Goal: Transaction & Acquisition: Purchase product/service

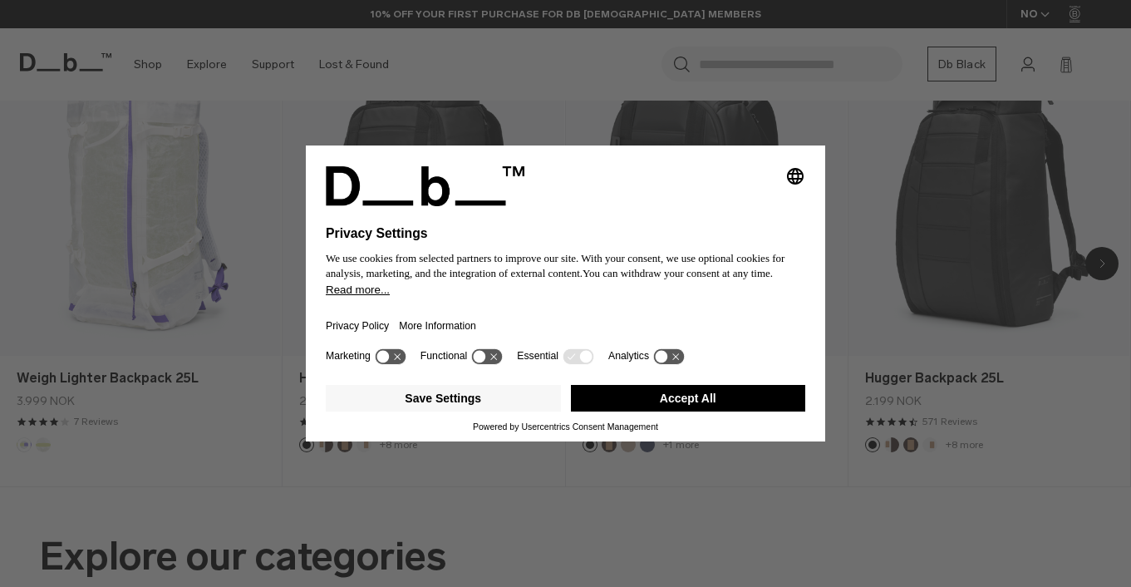
click at [709, 403] on button "Accept All" at bounding box center [688, 398] width 235 height 27
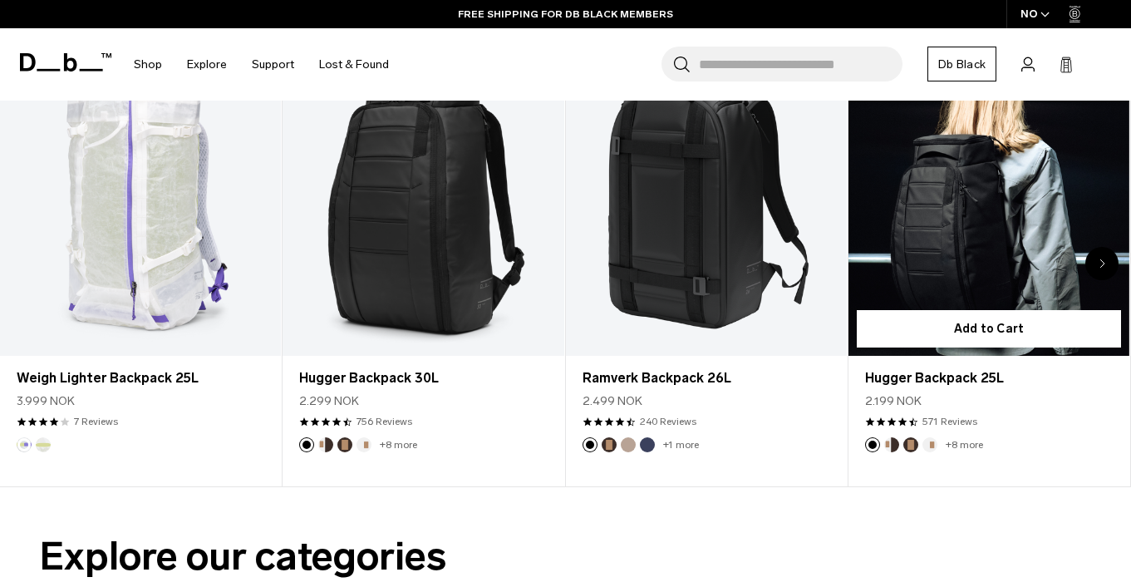
scroll to position [595, 0]
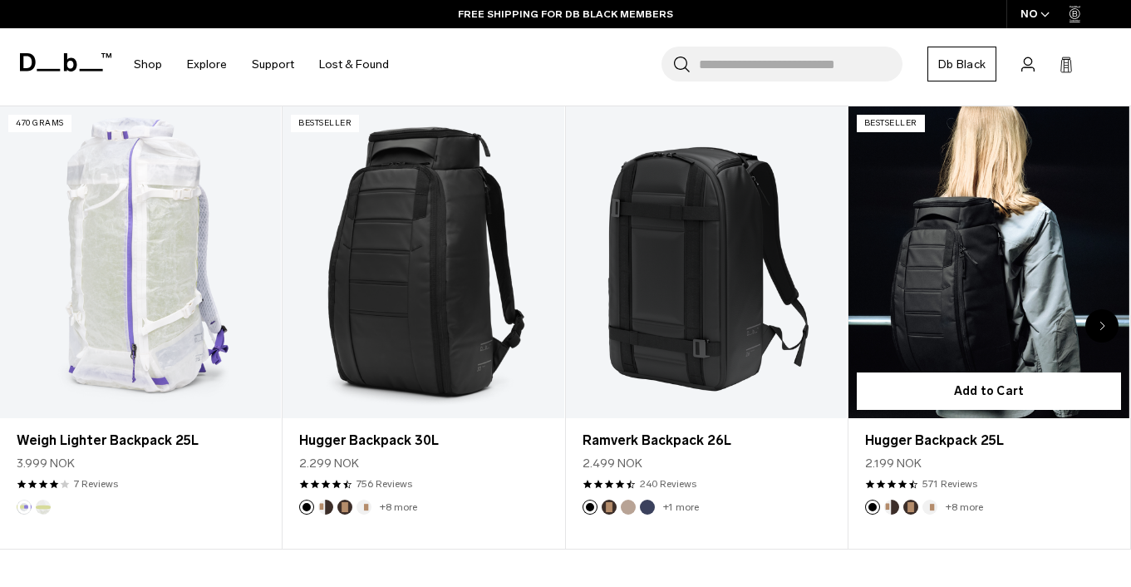
click at [966, 268] on link "Hugger Backpack 25L" at bounding box center [988, 262] width 281 height 312
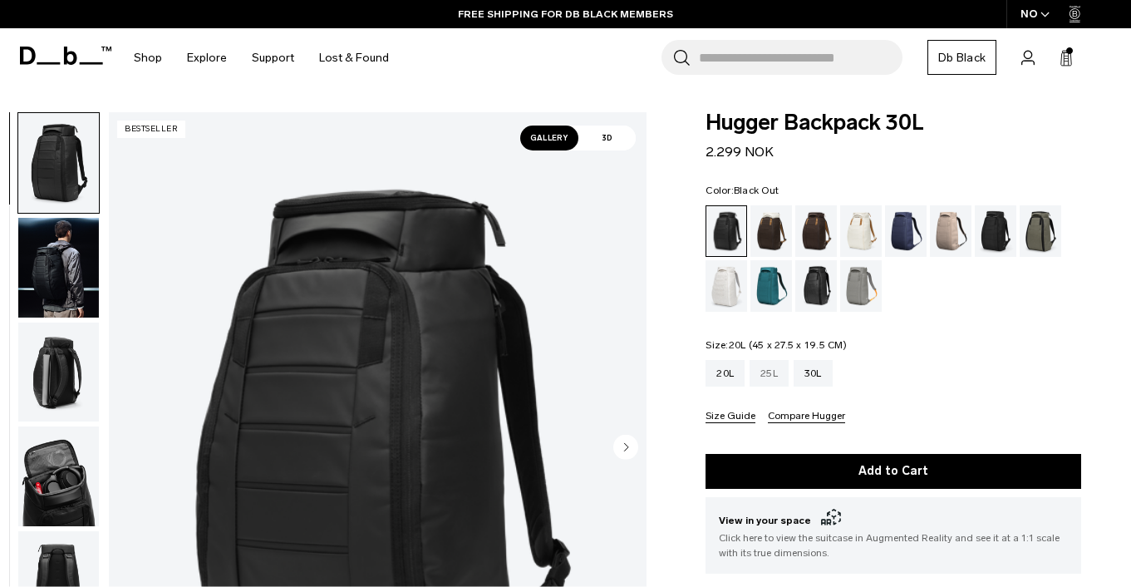
click at [761, 377] on div "25L" at bounding box center [768, 373] width 39 height 27
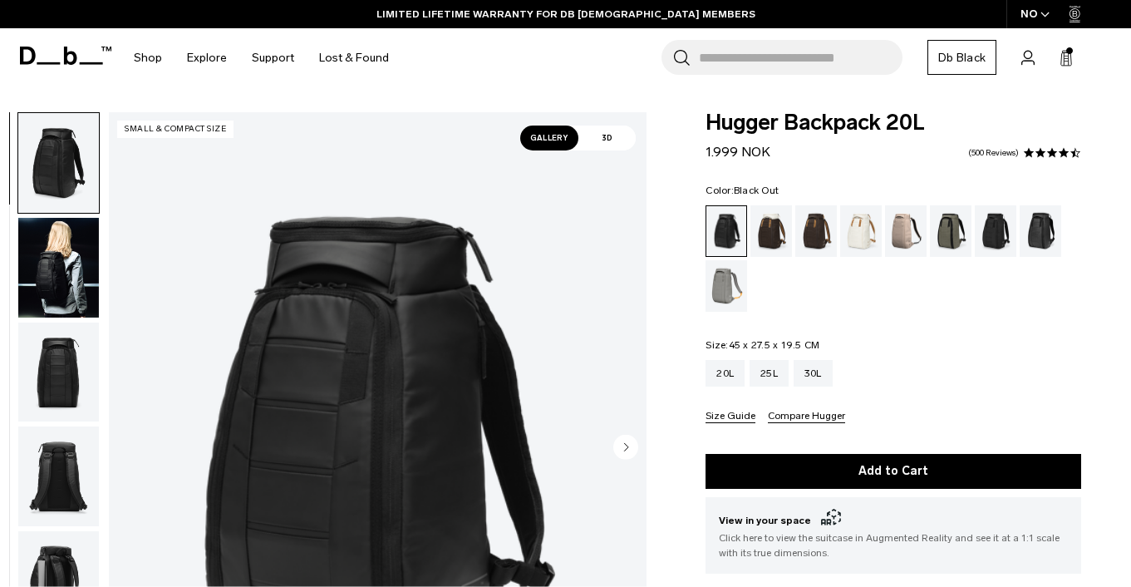
click at [47, 276] on img "button" at bounding box center [58, 268] width 81 height 100
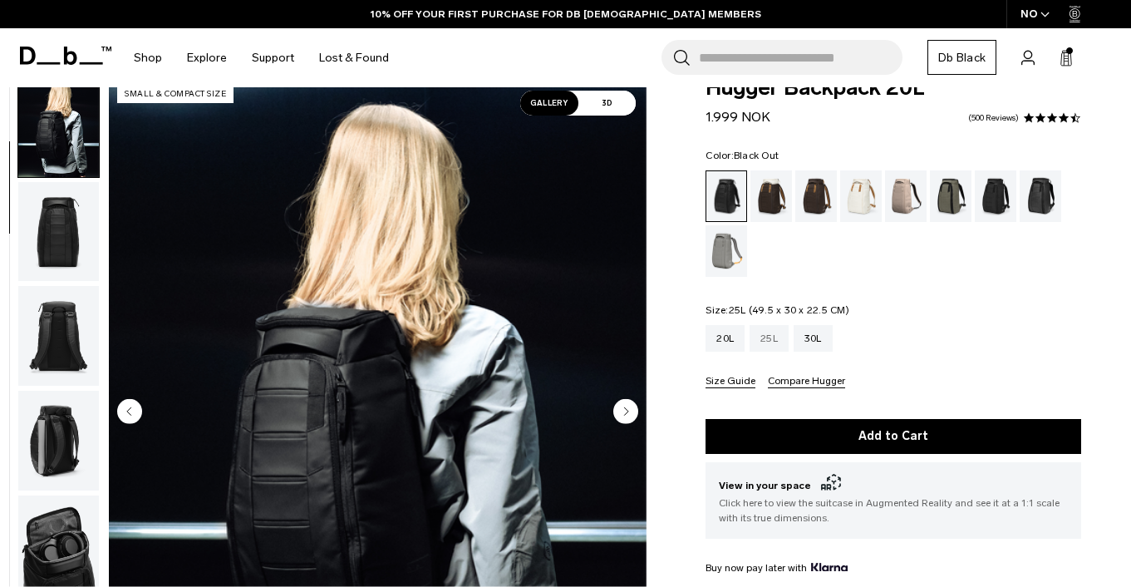
scroll to position [32, 0]
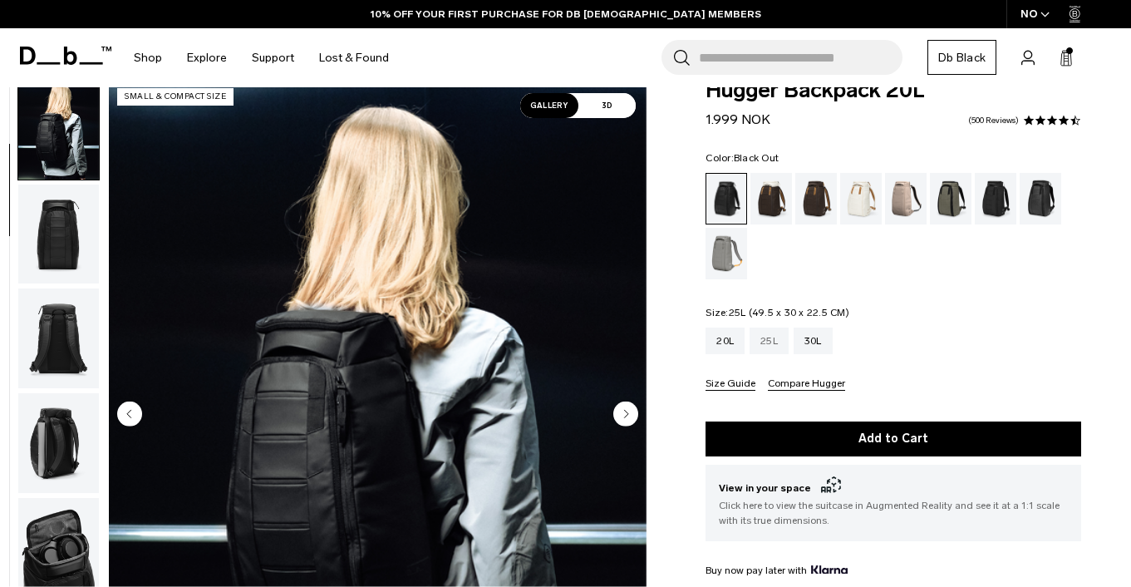
click at [769, 343] on div "25L" at bounding box center [768, 340] width 39 height 27
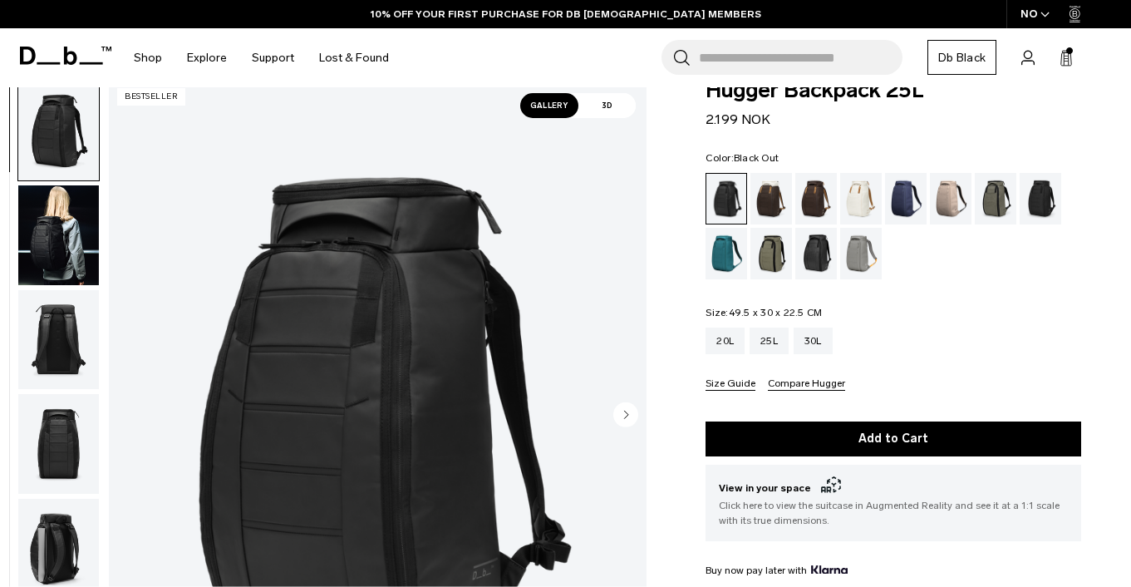
click at [910, 207] on div "Blue Hour" at bounding box center [906, 199] width 42 height 52
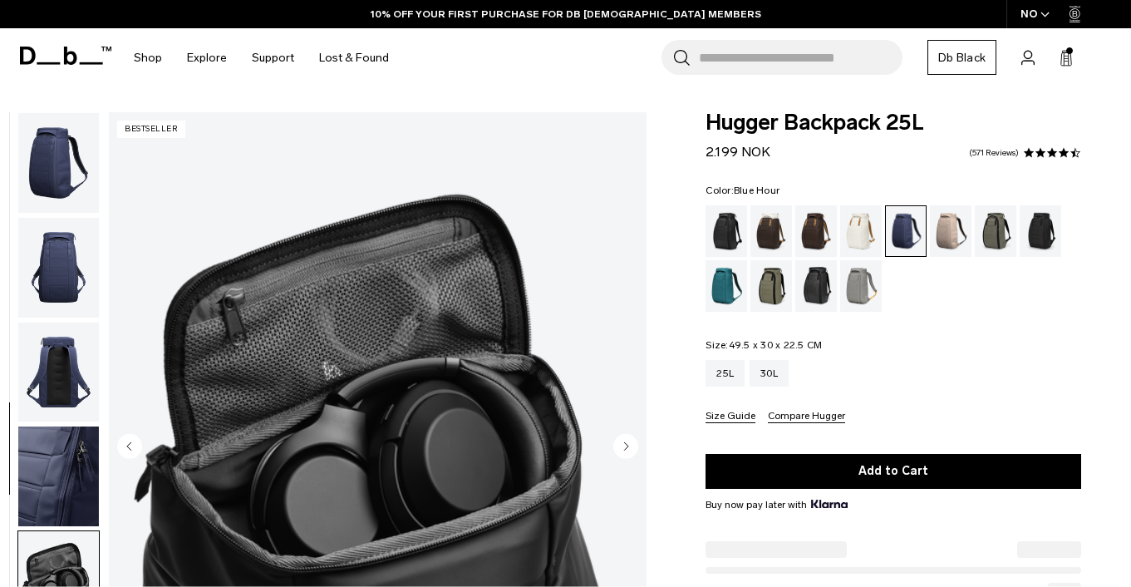
scroll to position [64, 0]
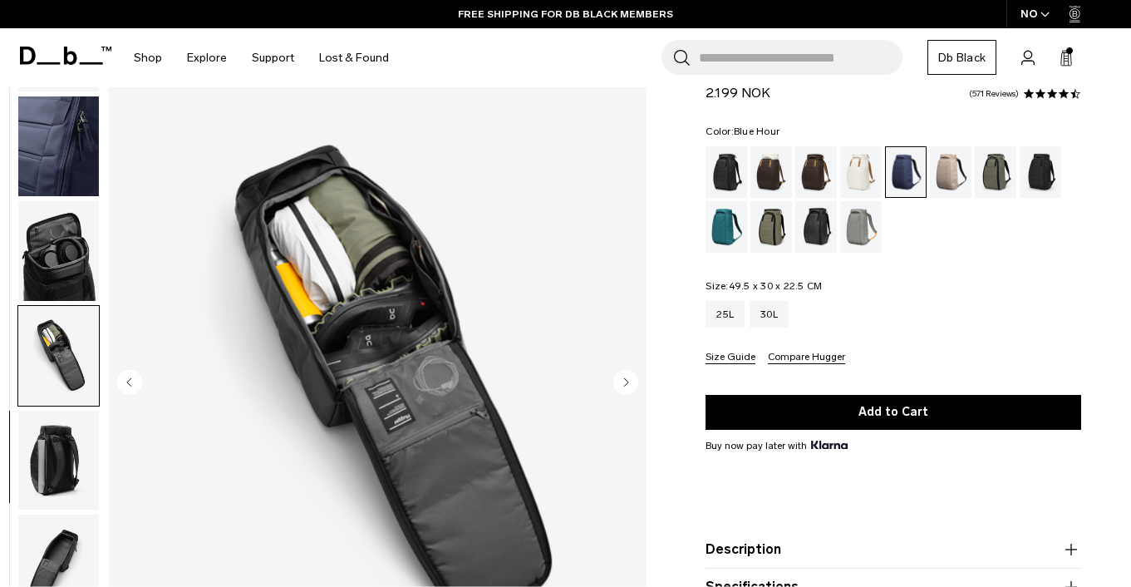
scroll to position [0, 0]
click at [64, 541] on img "button" at bounding box center [58, 564] width 81 height 100
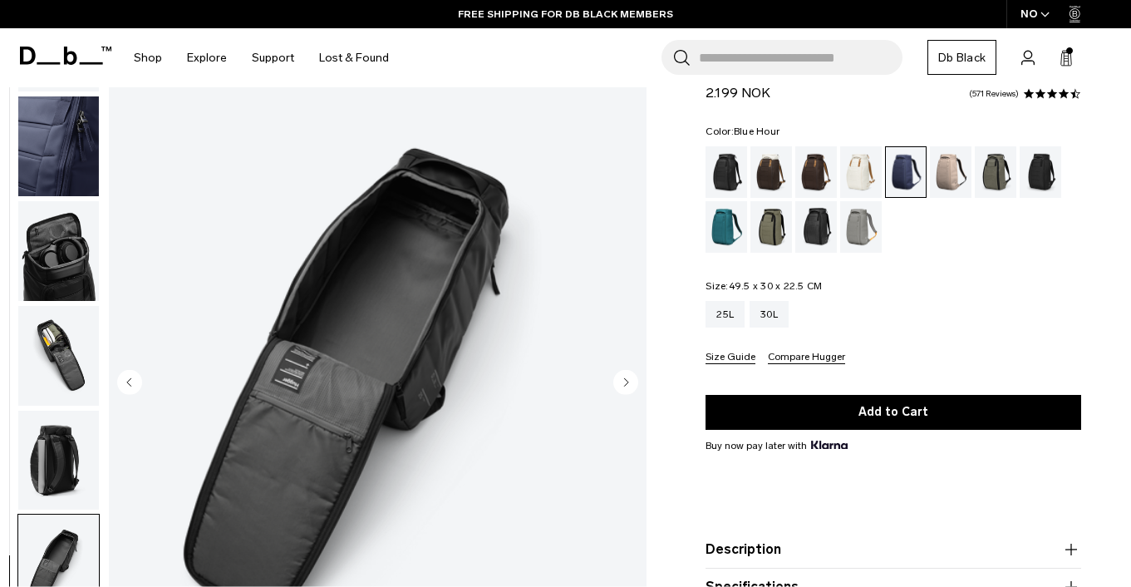
click at [62, 460] on img "button" at bounding box center [58, 460] width 81 height 100
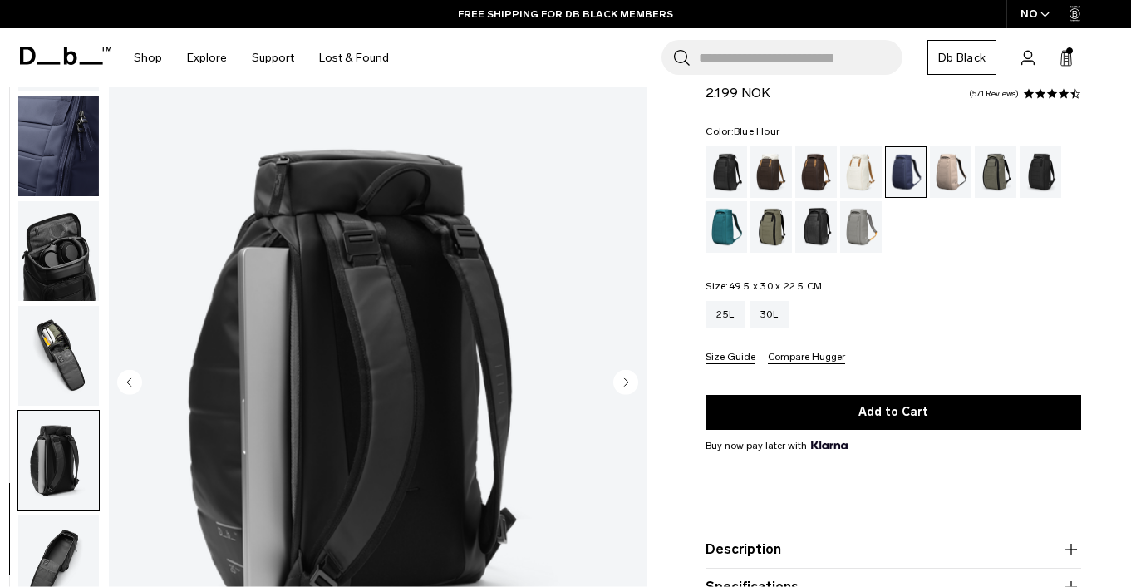
click at [71, 355] on img "button" at bounding box center [58, 356] width 81 height 100
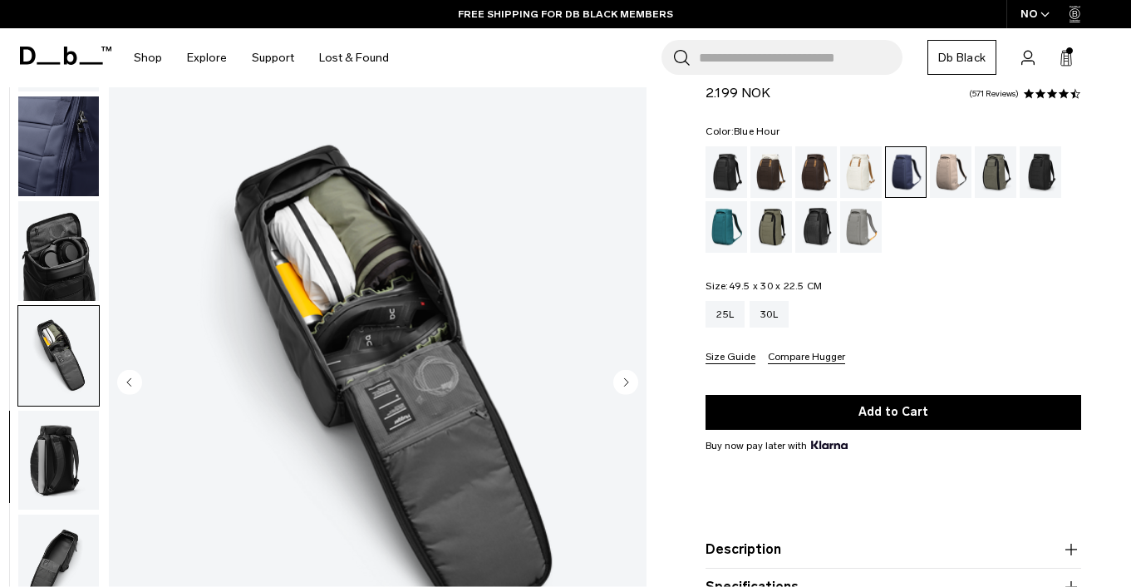
click at [77, 259] on img "button" at bounding box center [58, 251] width 81 height 100
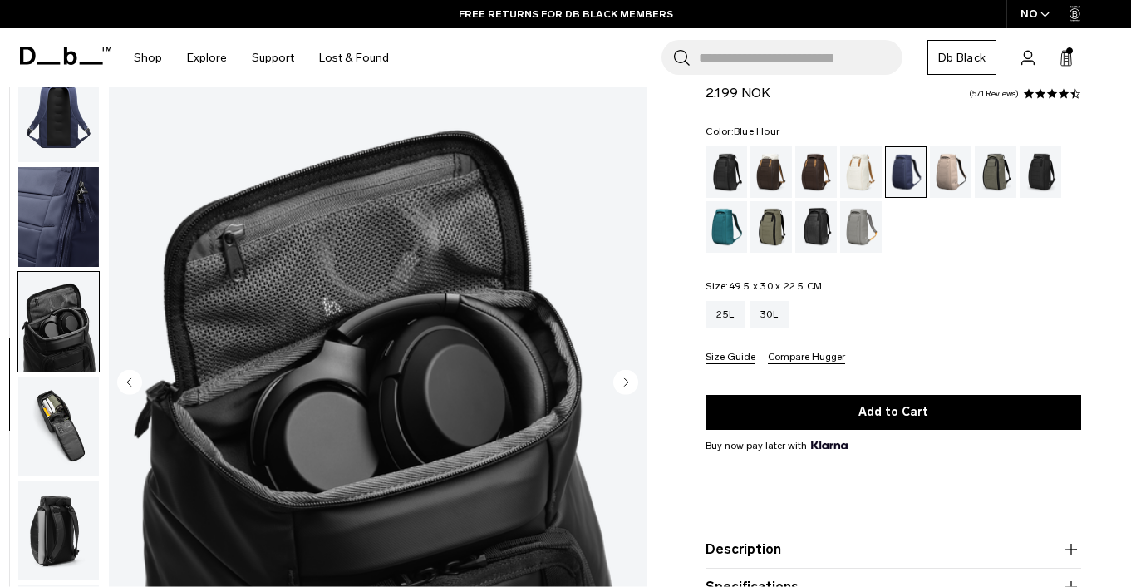
click at [82, 230] on img "button" at bounding box center [58, 217] width 81 height 100
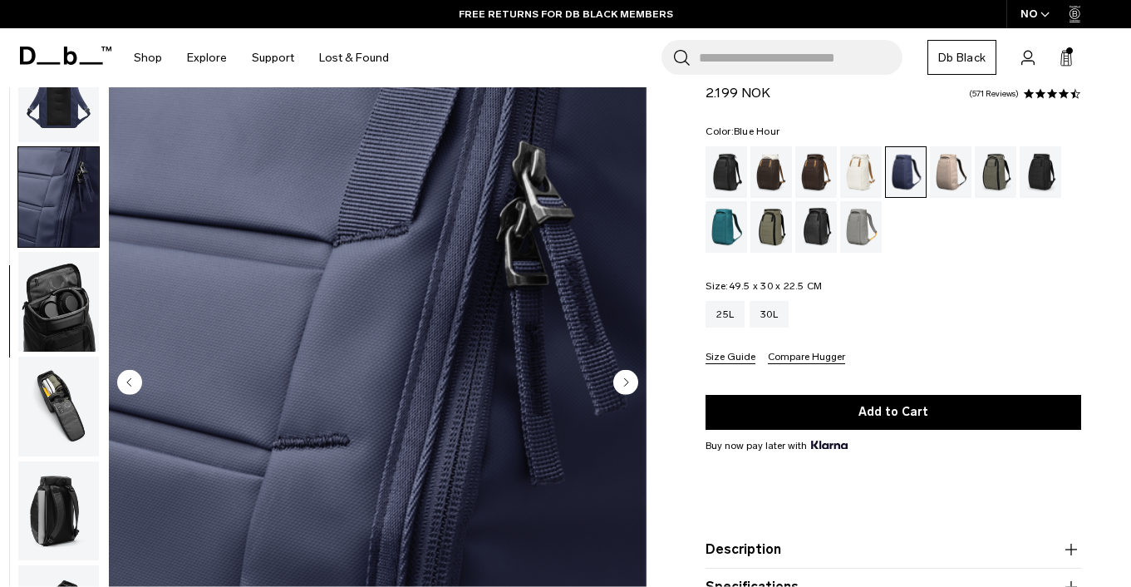
scroll to position [212, 0]
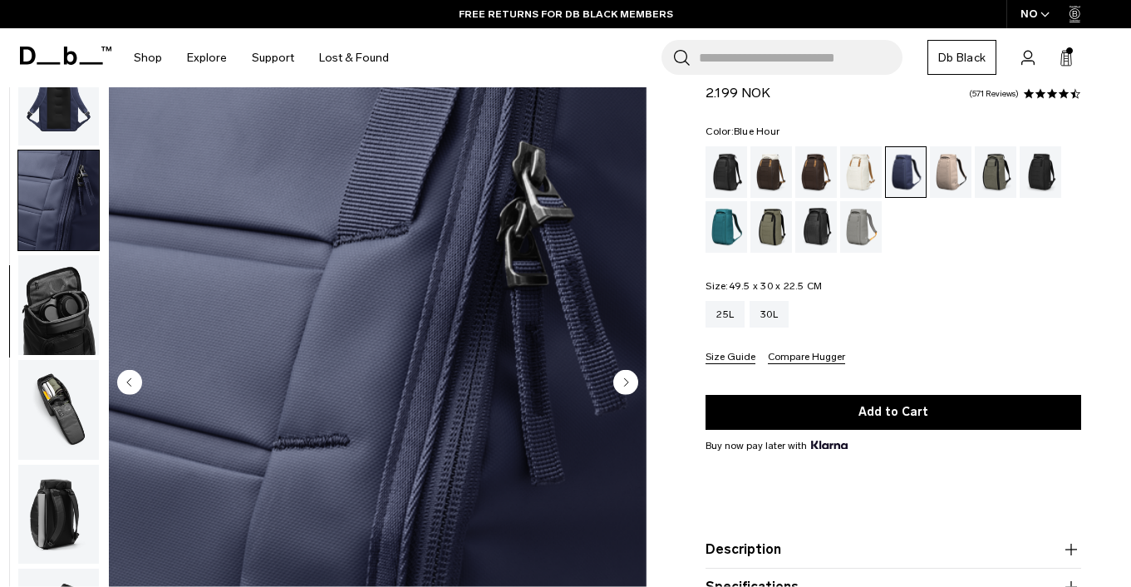
click at [85, 191] on img "button" at bounding box center [58, 200] width 81 height 100
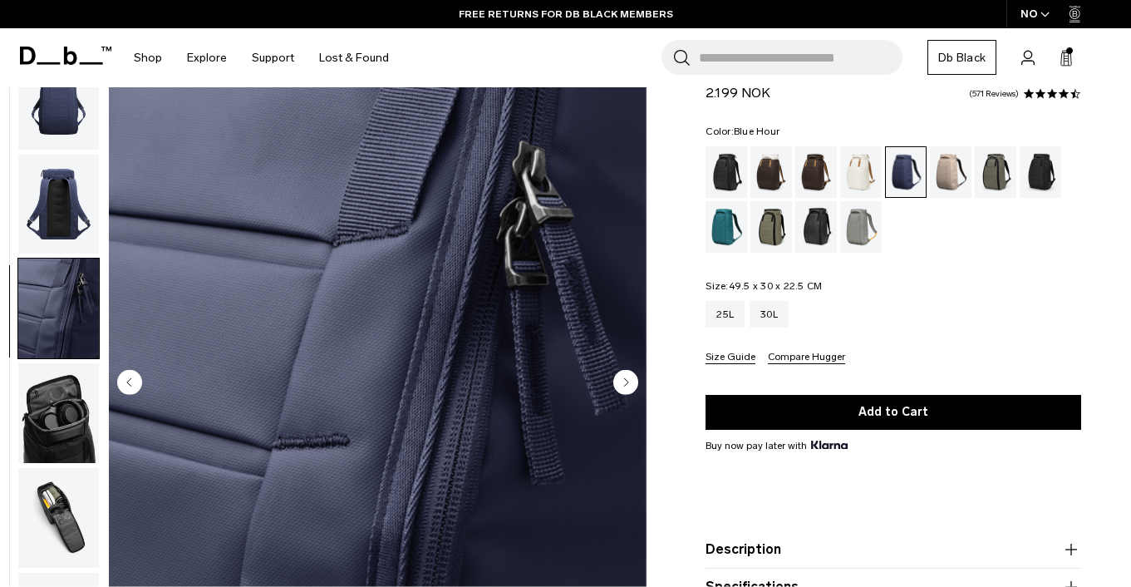
click at [74, 195] on img "button" at bounding box center [58, 205] width 81 height 100
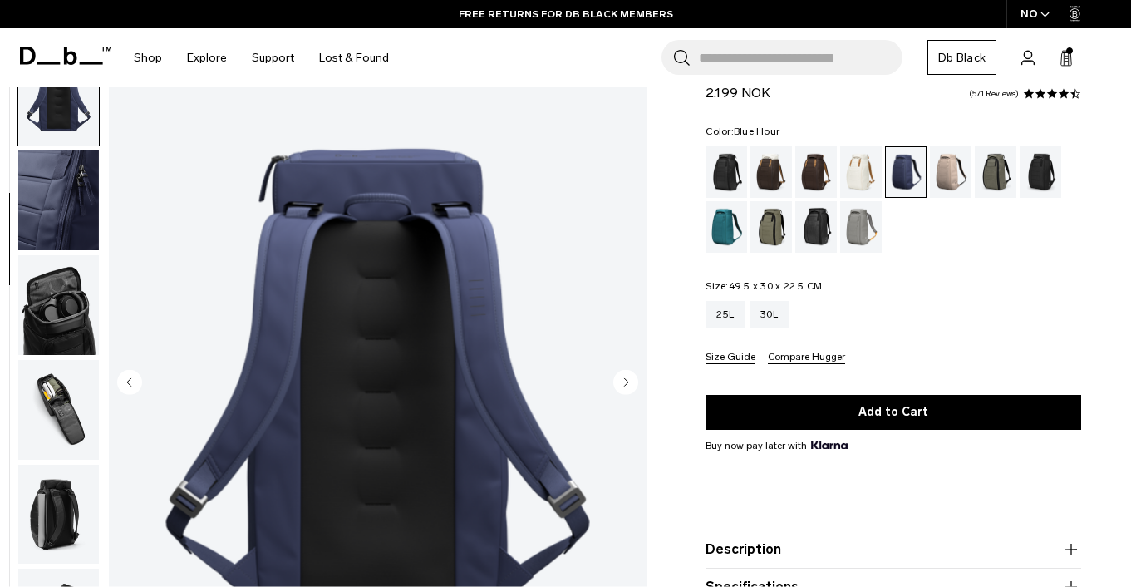
scroll to position [94, 0]
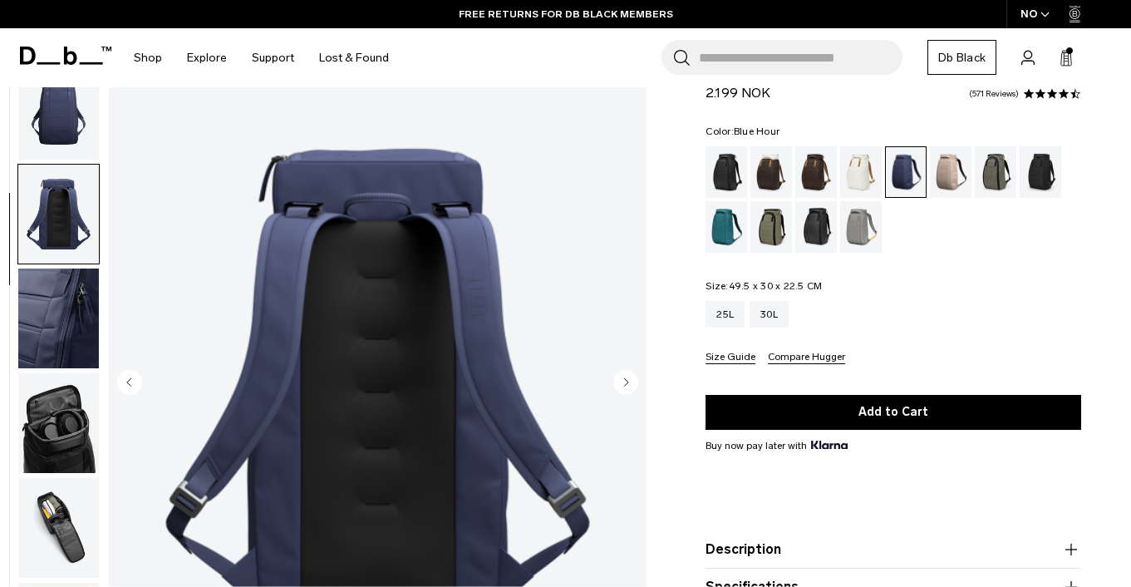
click at [85, 220] on img "button" at bounding box center [58, 215] width 81 height 100
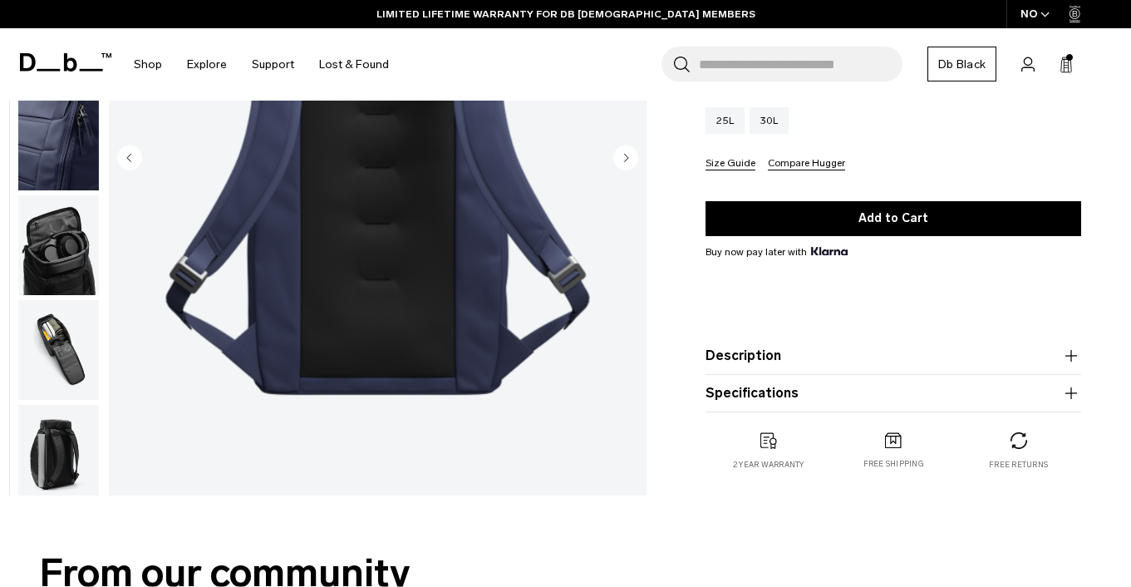
scroll to position [356, 0]
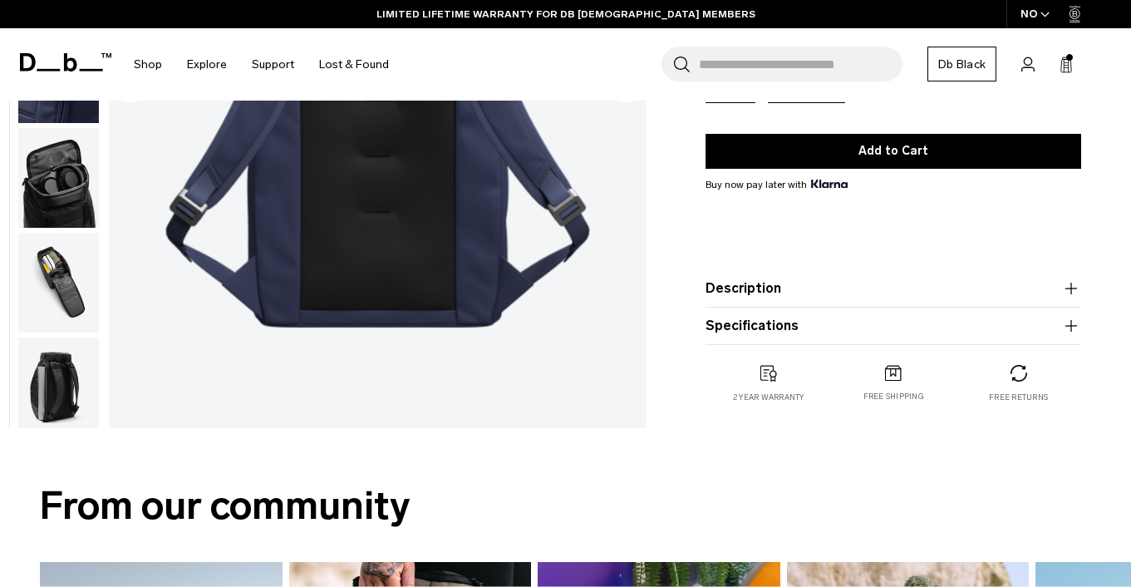
click at [875, 293] on button "Description" at bounding box center [893, 288] width 376 height 20
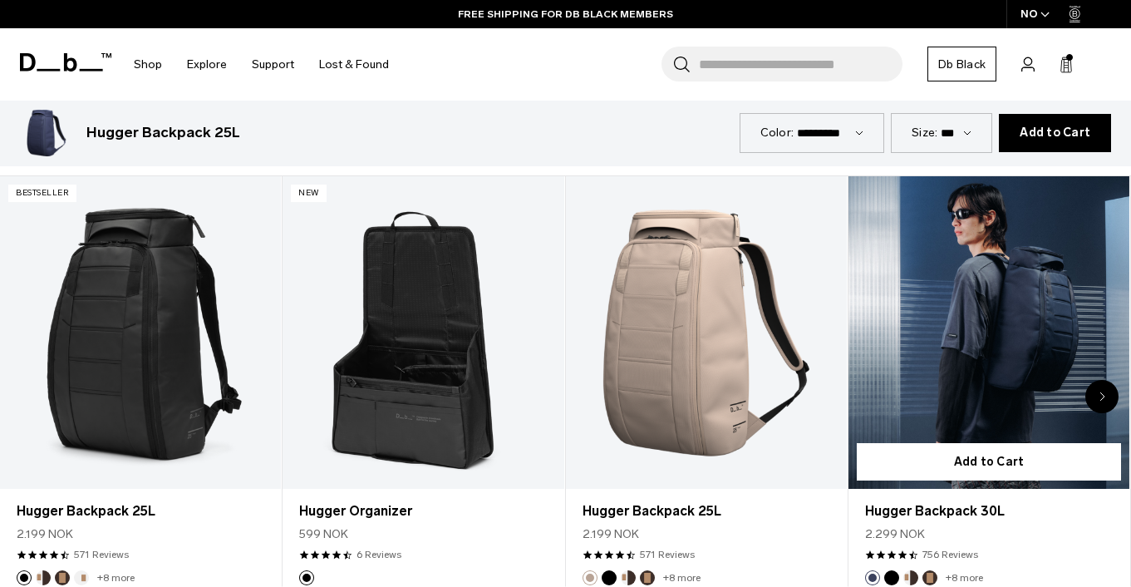
scroll to position [4191, 0]
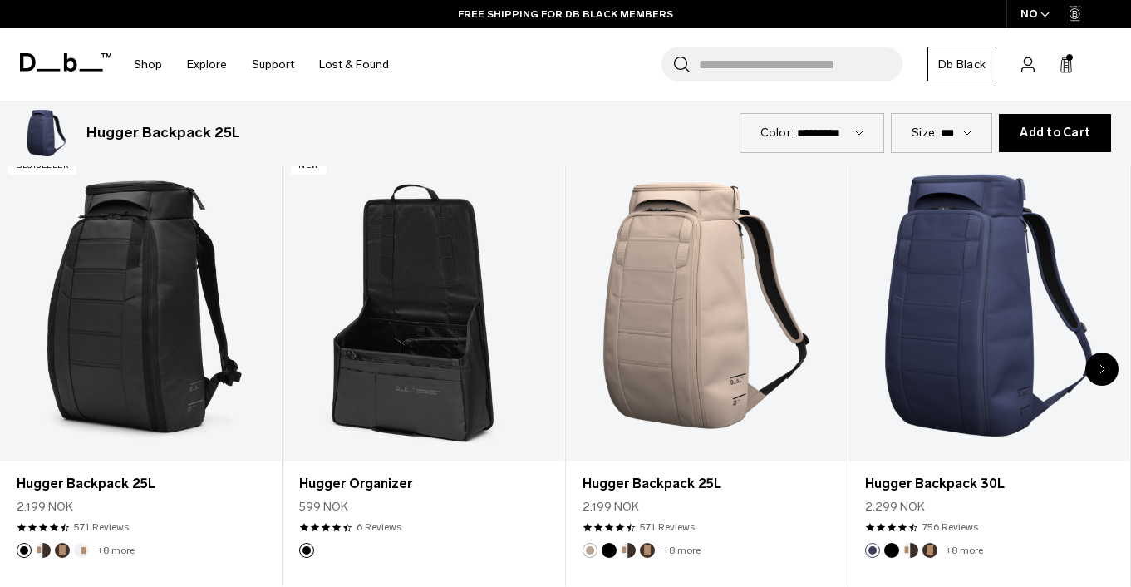
click at [1103, 365] on icon "Next slide" at bounding box center [1102, 368] width 4 height 7
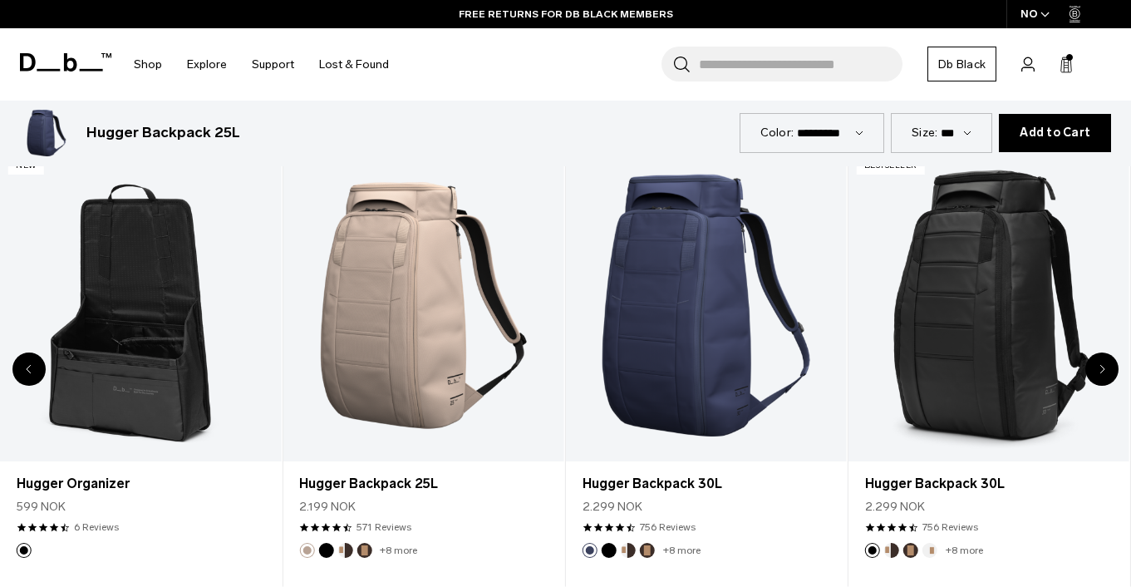
click at [1103, 365] on icon "Next slide" at bounding box center [1102, 368] width 4 height 7
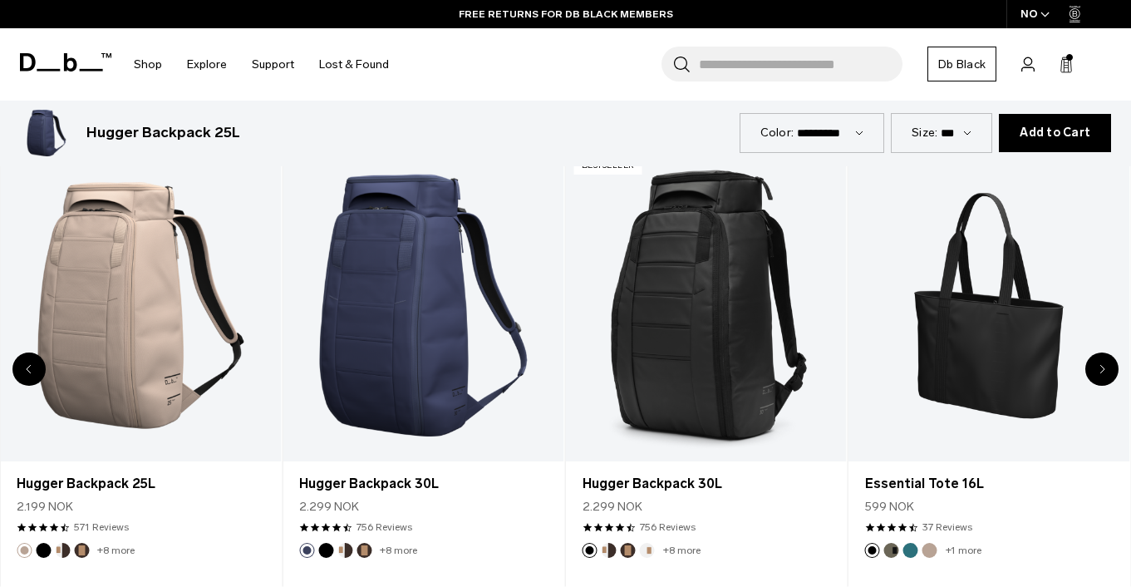
click at [1103, 365] on icon "Next slide" at bounding box center [1102, 368] width 4 height 7
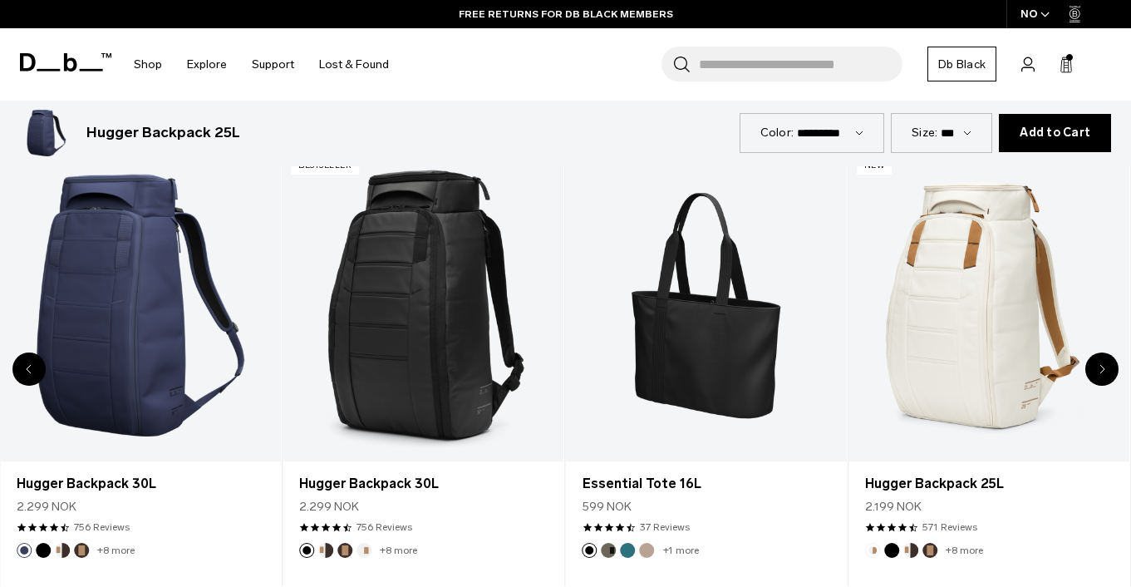
click at [1103, 365] on icon "Next slide" at bounding box center [1102, 368] width 4 height 7
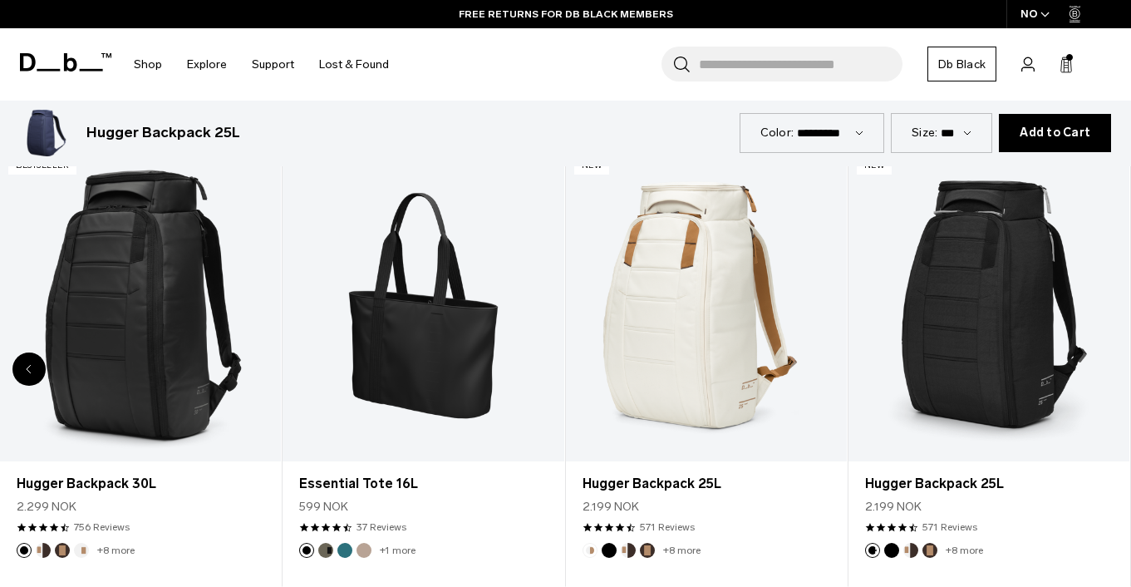
click at [1103, 346] on link "Hugger Backpack 25L" at bounding box center [988, 305] width 281 height 312
